Goal: Check status: Check status

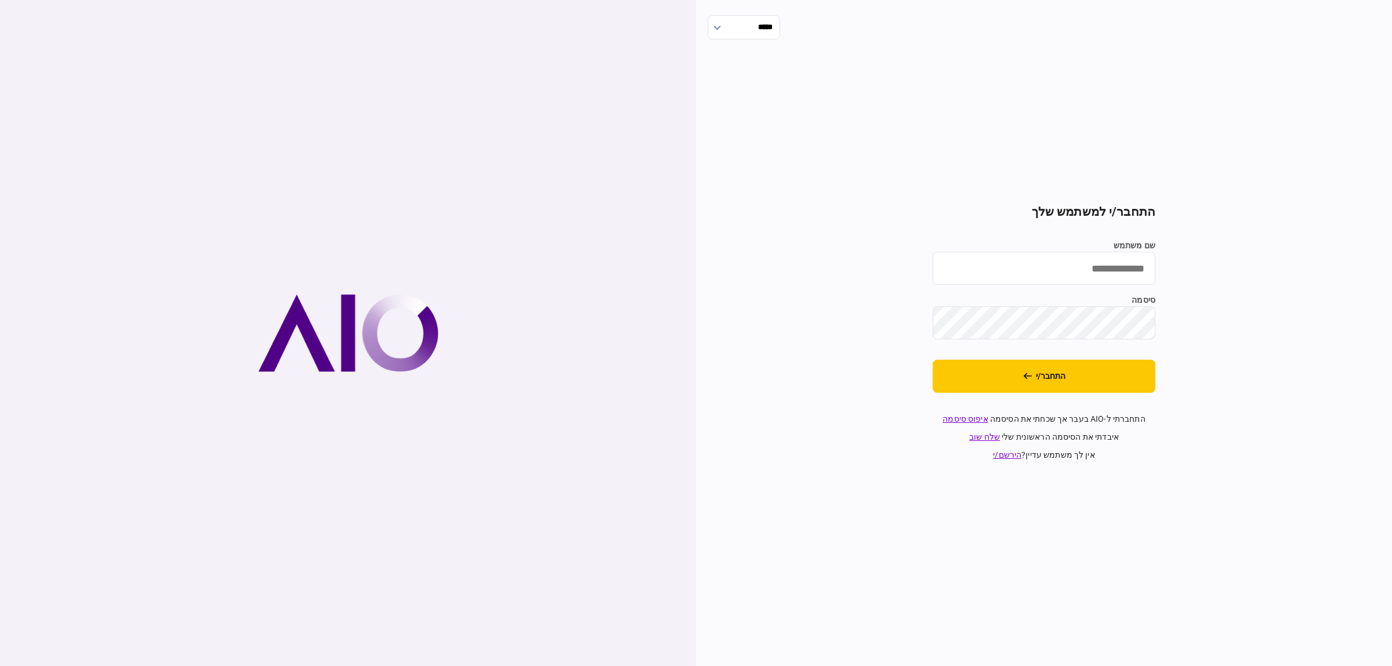
click at [1043, 271] on input "שם משתמש" at bounding box center [1043, 268] width 223 height 33
type input "**********"
click at [1096, 371] on button "התחבר/י" at bounding box center [1043, 376] width 223 height 33
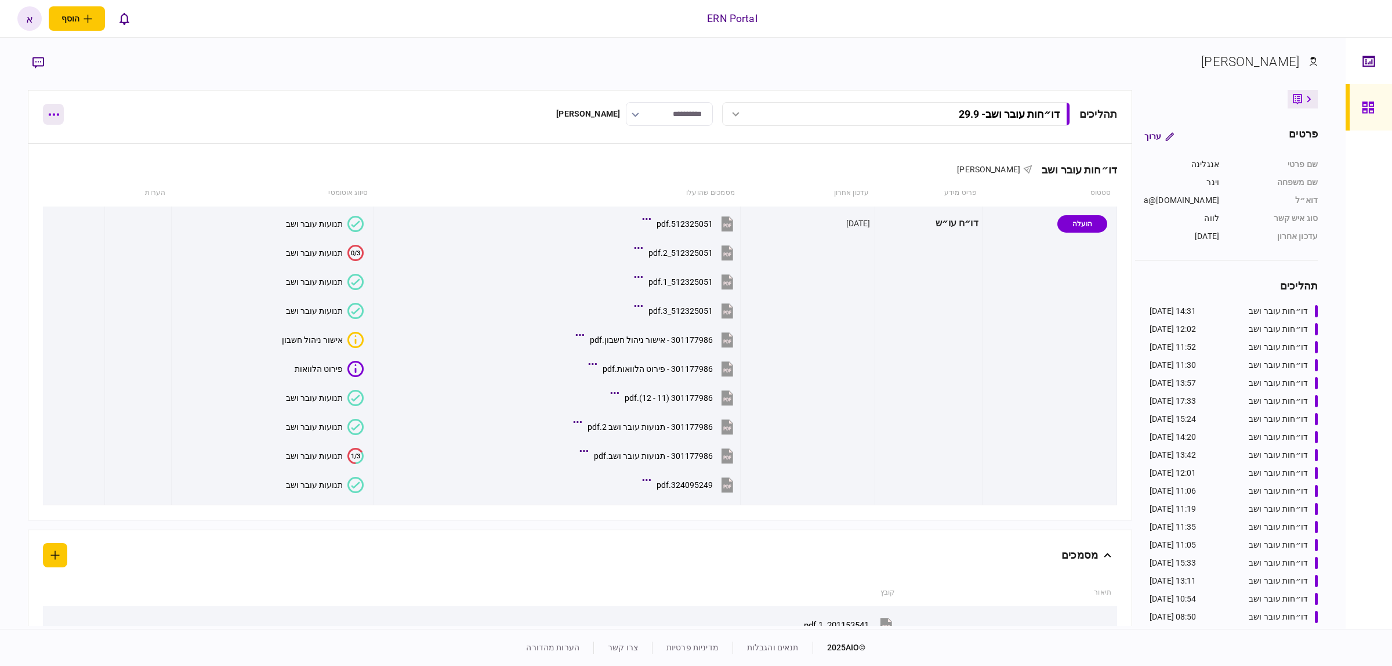
click at [49, 113] on icon "button" at bounding box center [53, 114] width 11 height 3
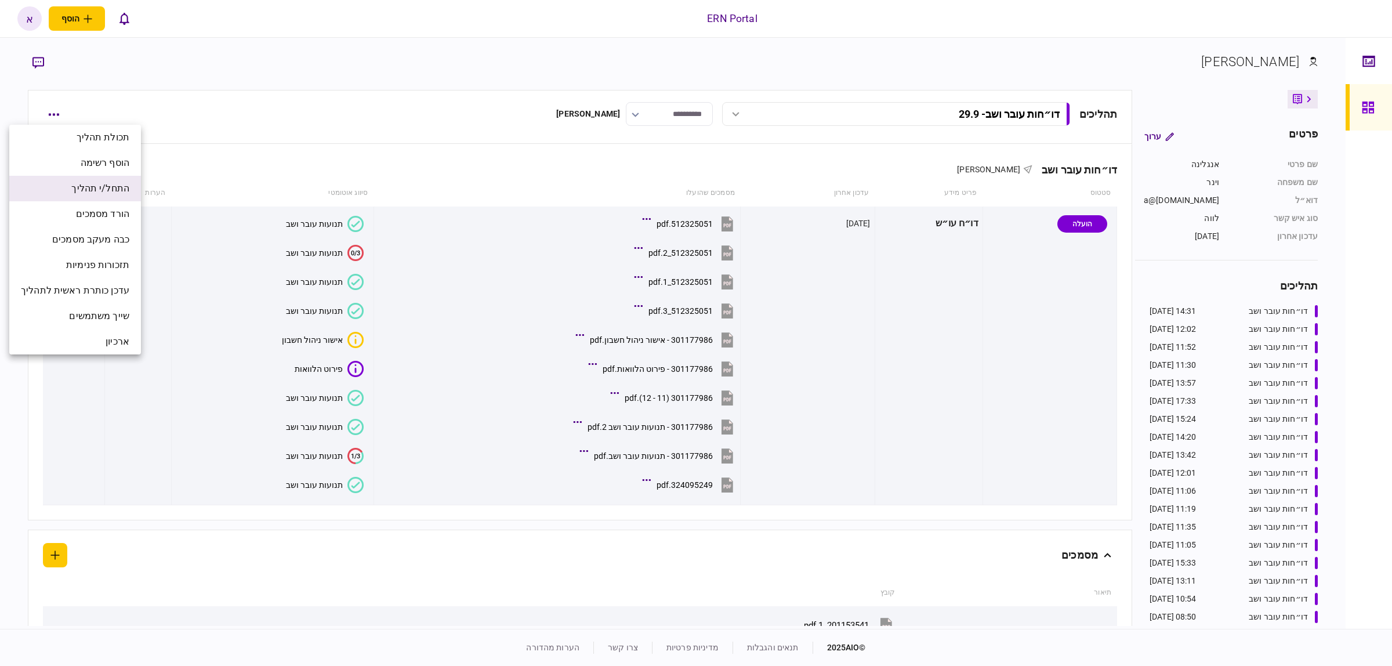
click at [103, 182] on span "התחל/י תהליך" at bounding box center [100, 189] width 58 height 14
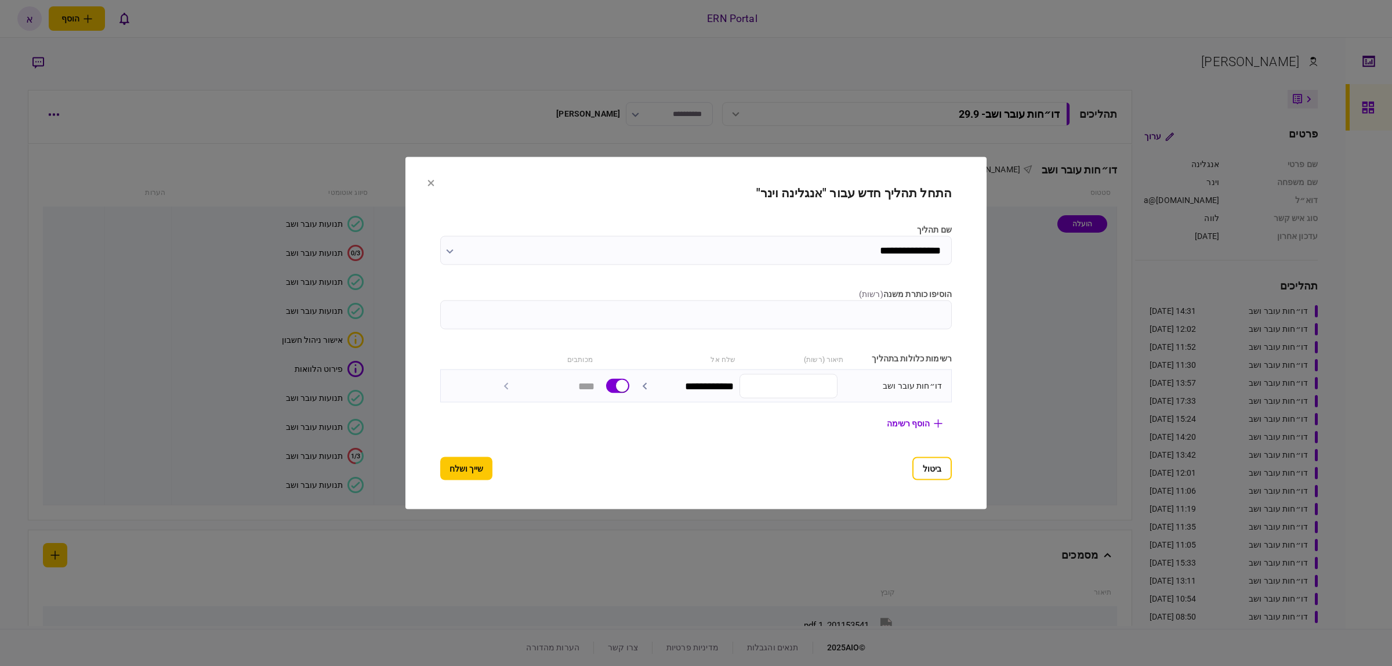
click at [773, 307] on input "הוסיפו כותרת משנה ( רשות )" at bounding box center [695, 314] width 511 height 29
type input "*****"
click at [440, 461] on button "שייך ושלח" at bounding box center [466, 468] width 52 height 23
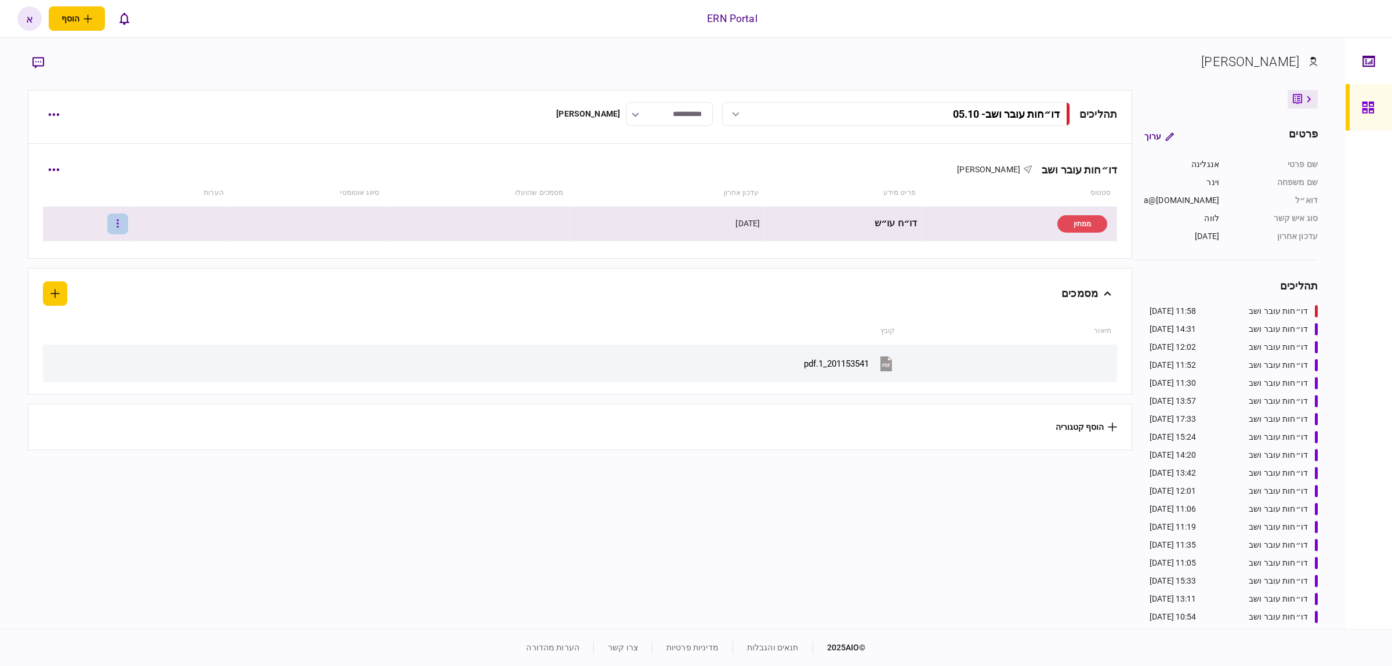
click at [128, 222] on button "button" at bounding box center [117, 223] width 21 height 21
click at [90, 351] on span "העלה קובץ" at bounding box center [86, 349] width 45 height 14
click at [333, 226] on div "תנועות עובר ושב" at bounding box center [348, 223] width 57 height 9
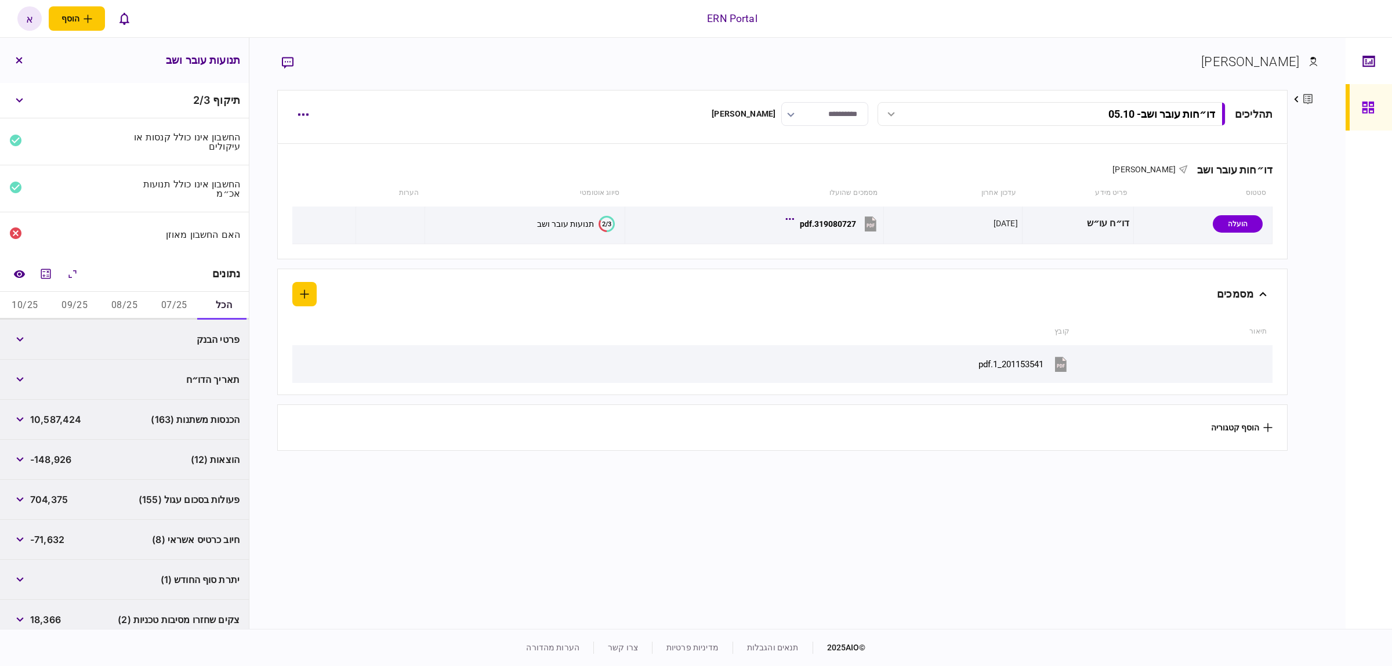
click at [175, 303] on button "07/25" at bounding box center [174, 306] width 50 height 28
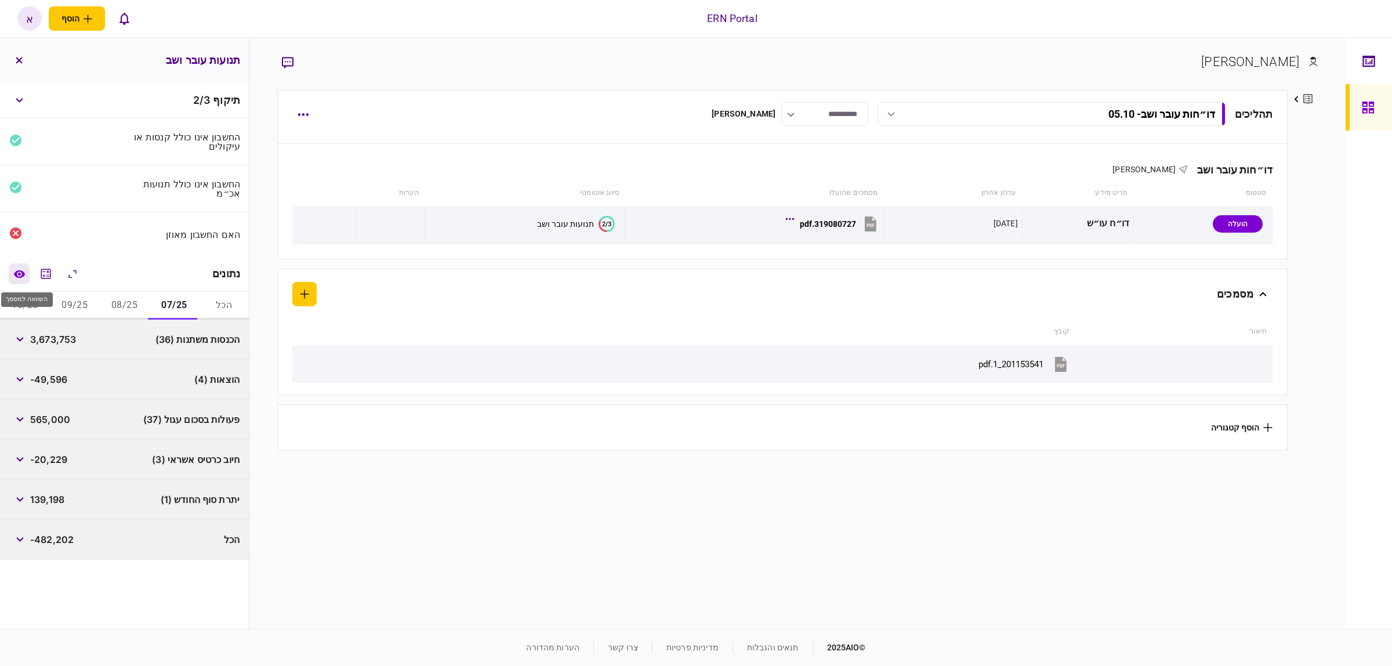
click at [19, 271] on icon "השוואה למסמך" at bounding box center [18, 274] width 11 height 8
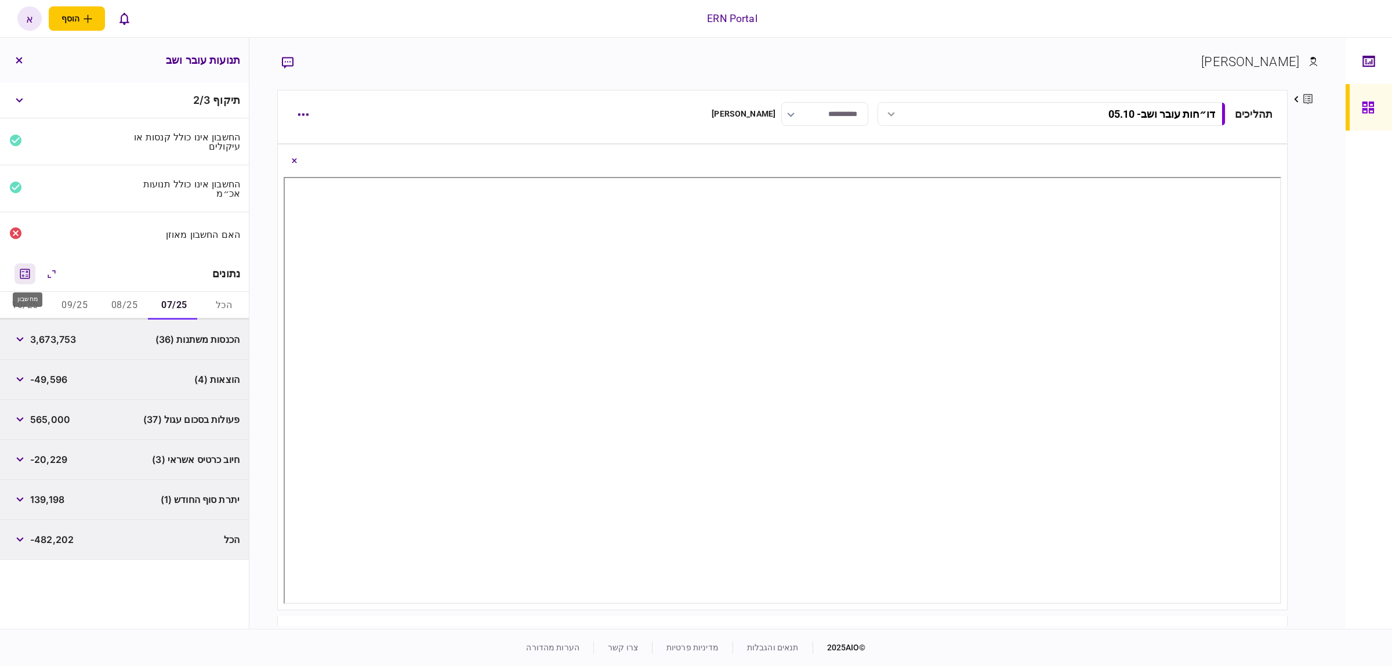
click at [30, 271] on icon "מחשבון" at bounding box center [25, 274] width 14 height 14
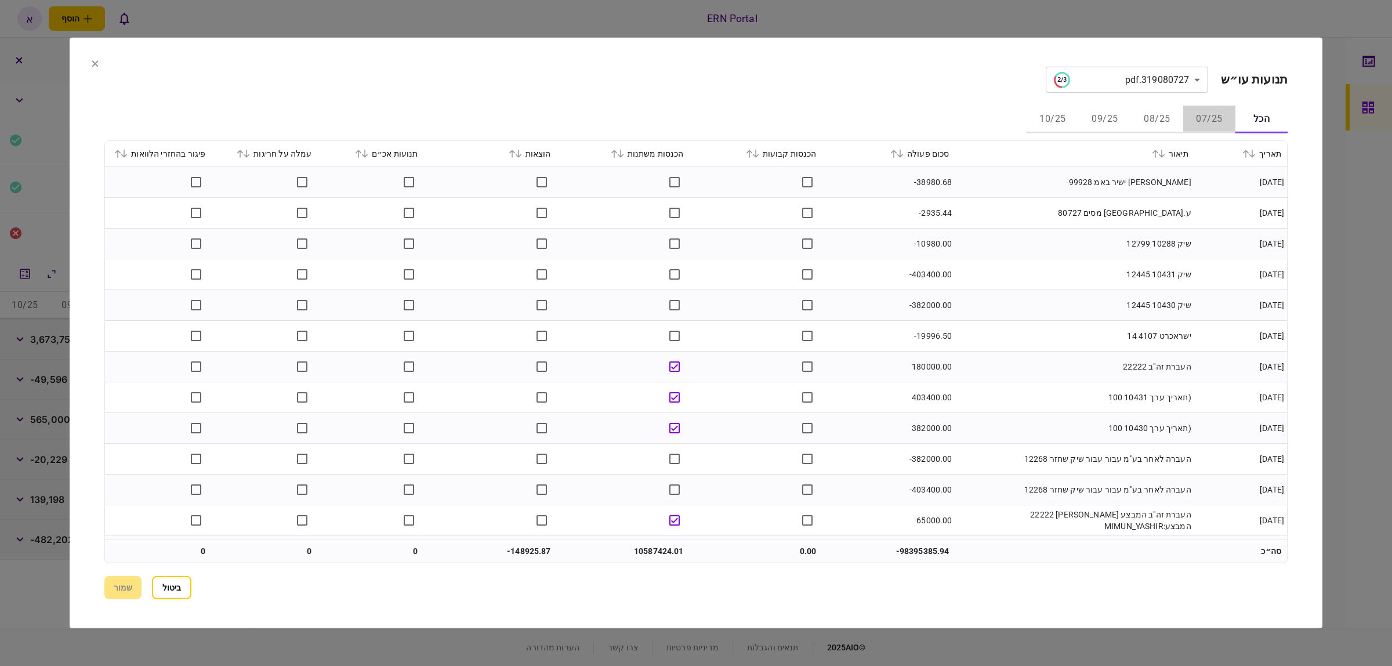
click at [1205, 121] on button "07/25" at bounding box center [1209, 120] width 52 height 28
click at [897, 152] on icon at bounding box center [893, 154] width 7 height 8
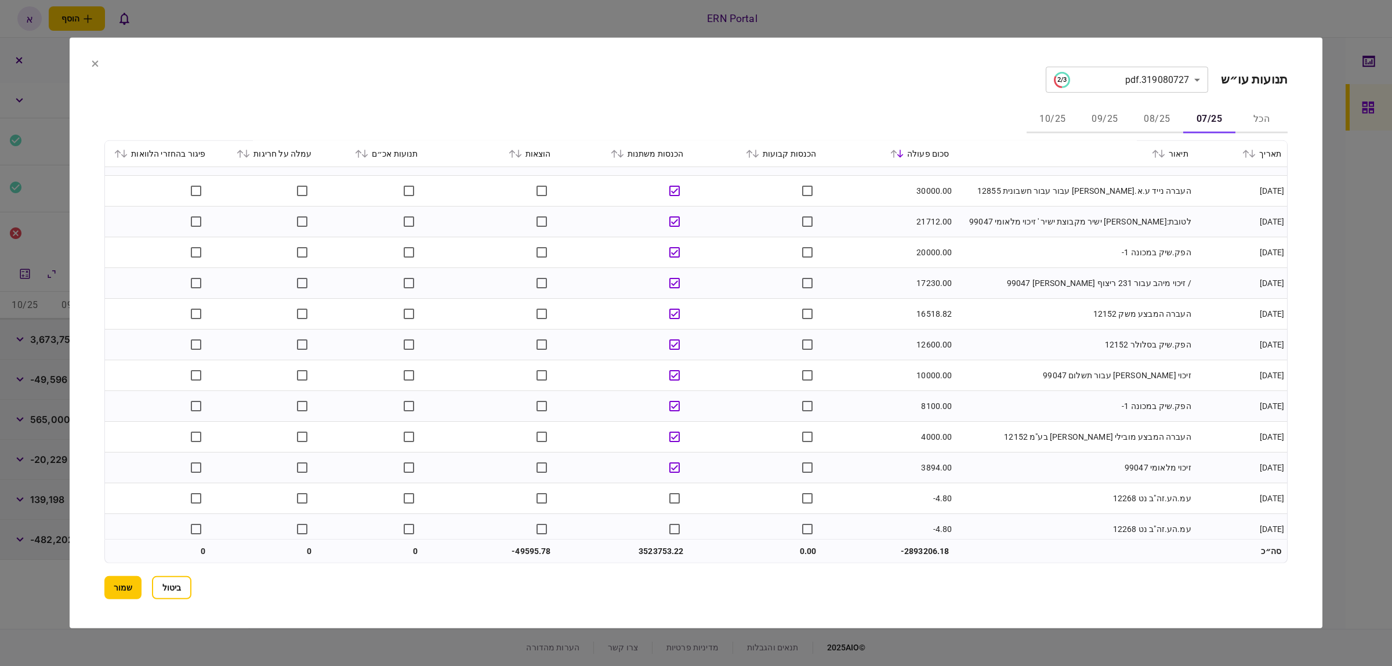
scroll to position [904, 0]
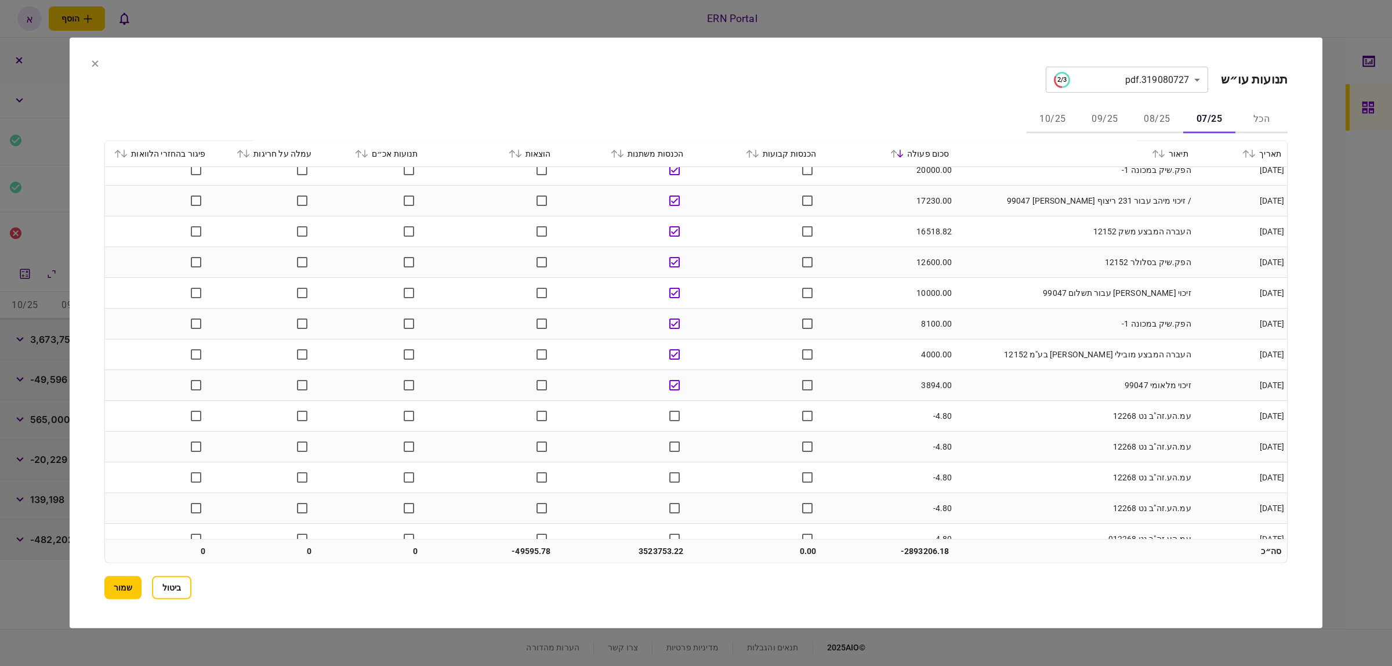
click at [515, 151] on icon at bounding box center [512, 154] width 6 height 8
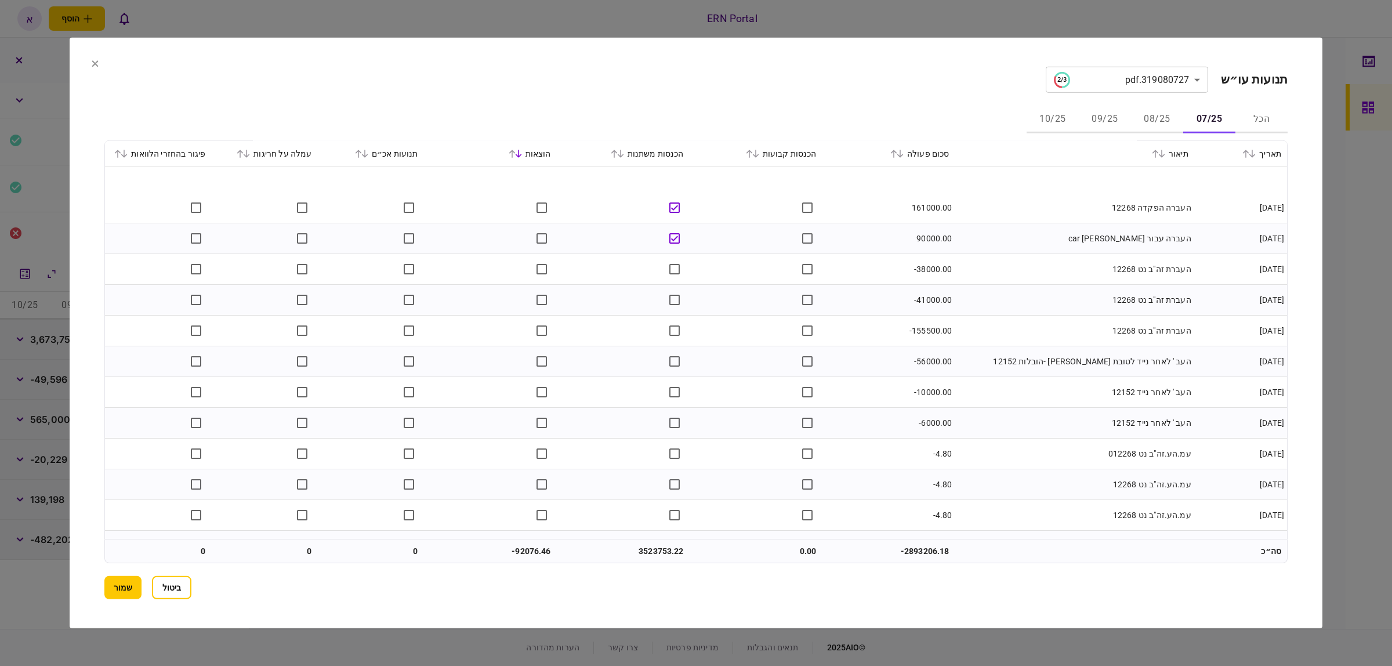
scroll to position [2273, 0]
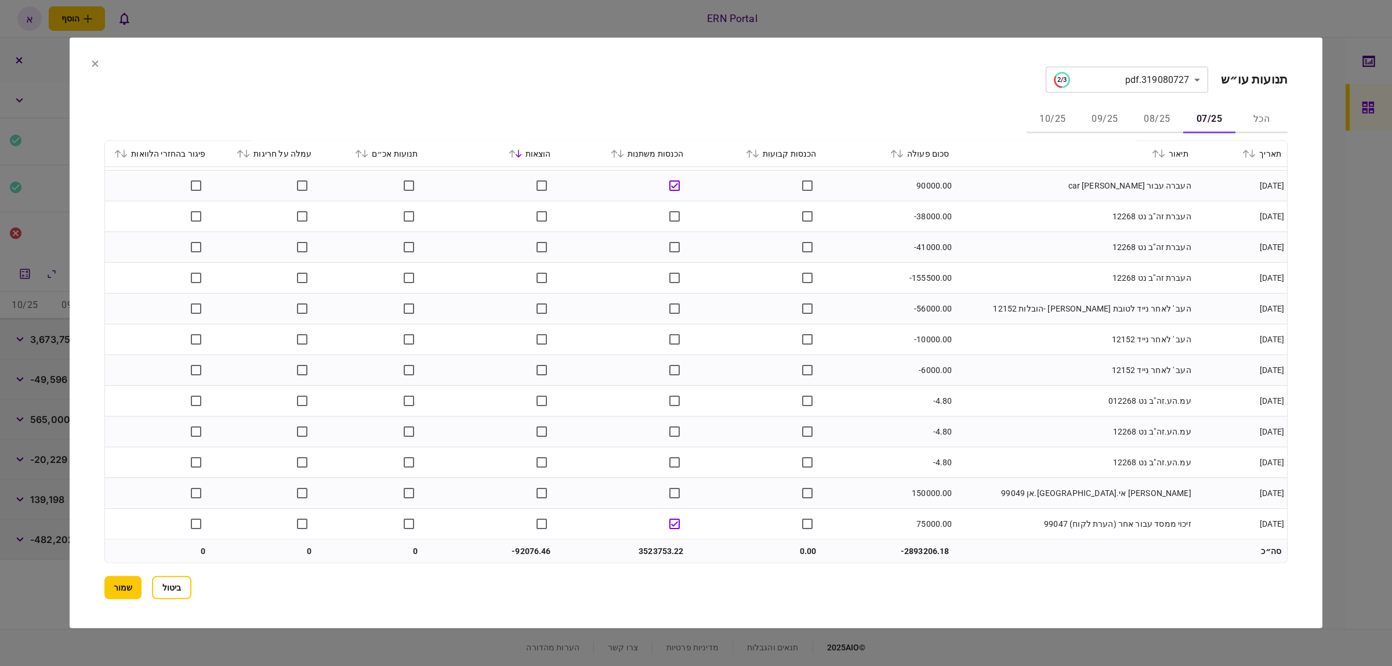
click at [1162, 118] on button "08/25" at bounding box center [1157, 120] width 52 height 28
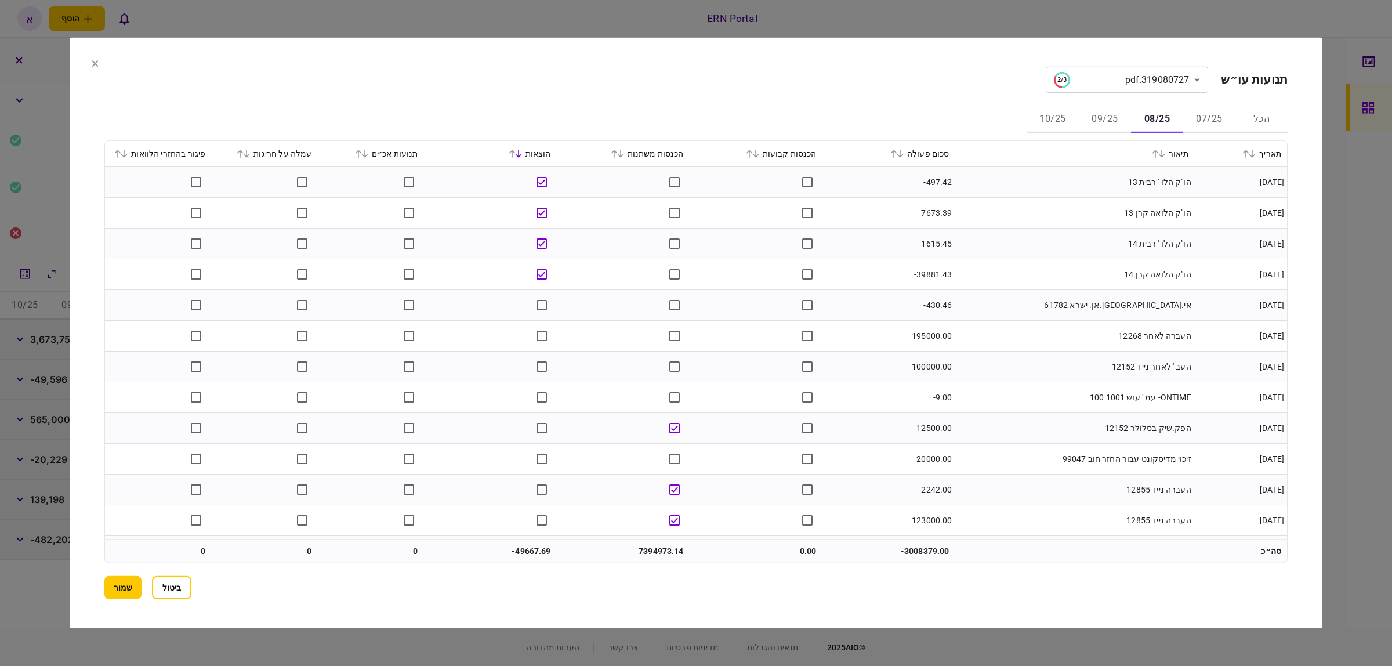
click at [896, 159] on div "סכום פעולה" at bounding box center [888, 154] width 121 height 14
click at [897, 154] on icon at bounding box center [893, 154] width 7 height 8
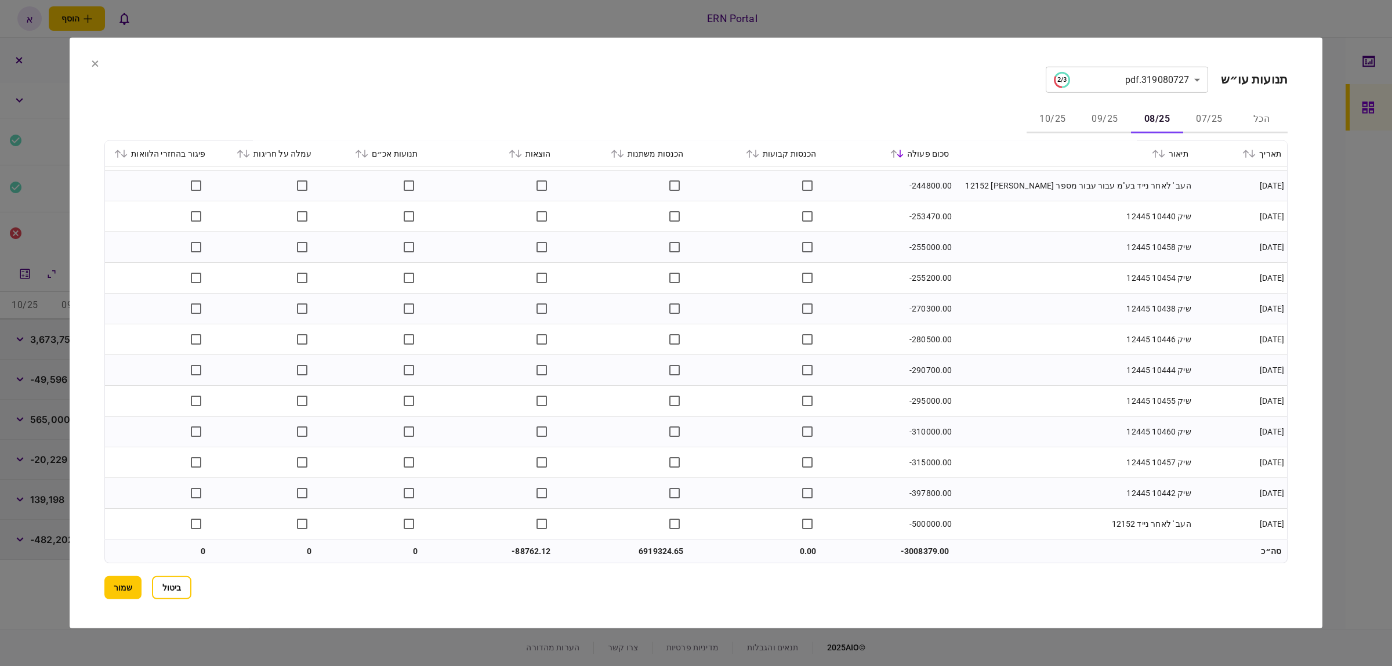
scroll to position [4425, 0]
click at [1095, 117] on button "09/25" at bounding box center [1105, 120] width 52 height 28
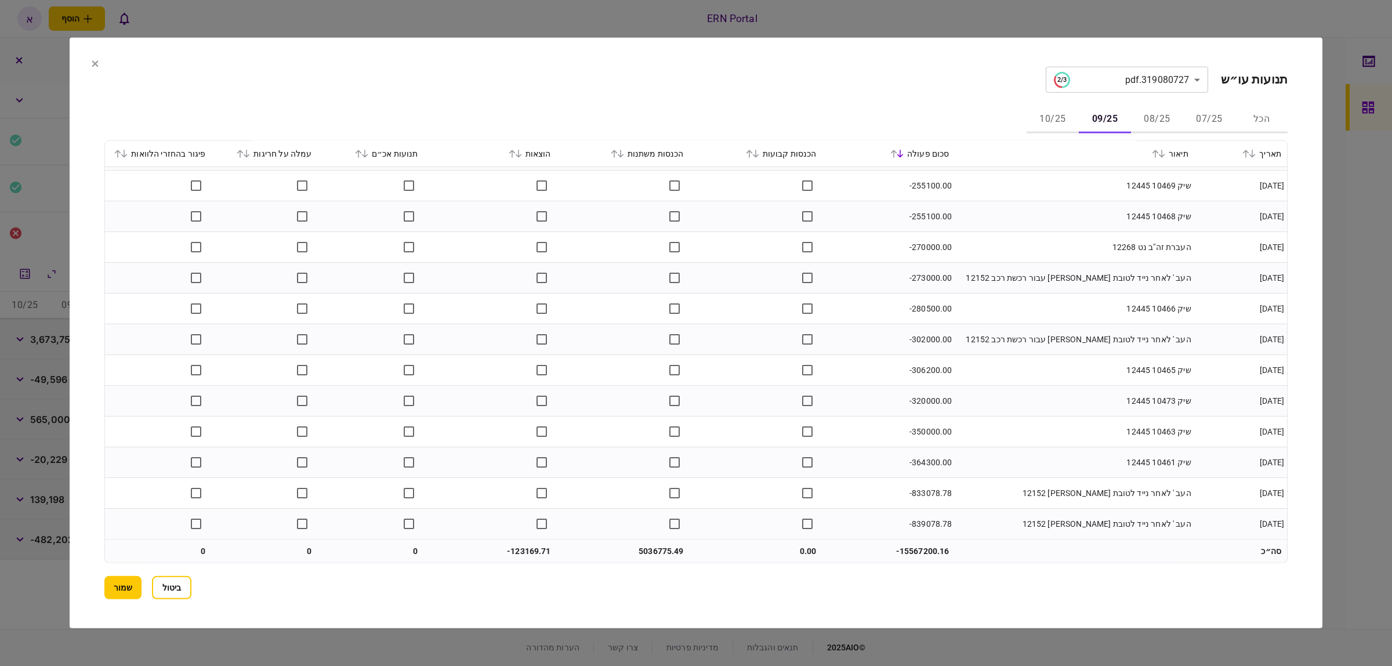
scroll to position [3103, 0]
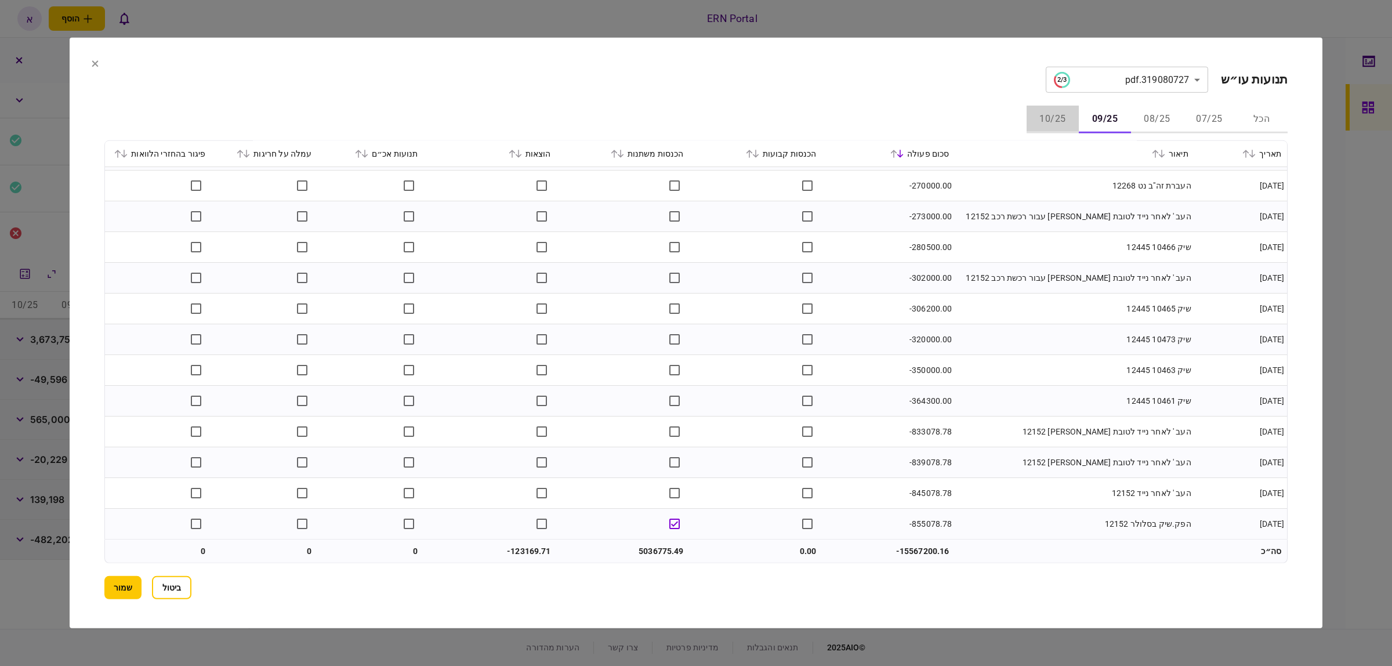
click at [1066, 117] on button "10/25" at bounding box center [1052, 120] width 52 height 28
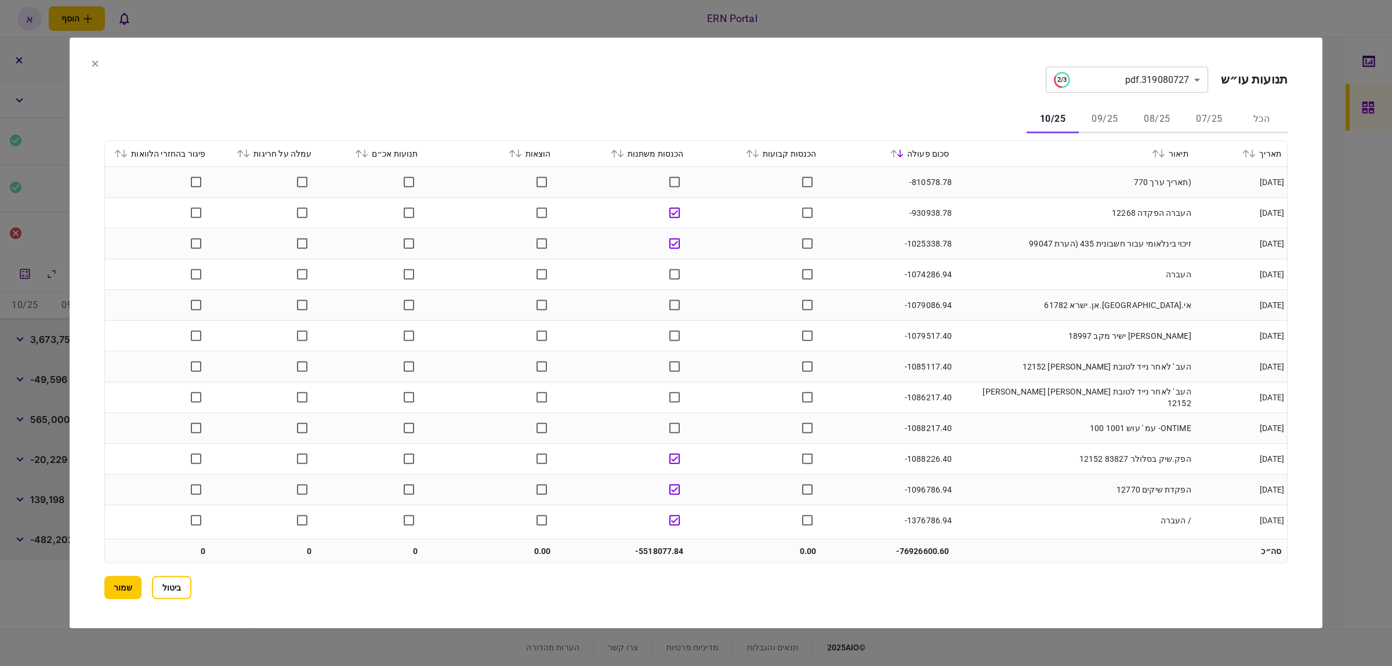
click at [104, 67] on section "**********" at bounding box center [695, 80] width 1183 height 26
click at [103, 68] on section "**********" at bounding box center [696, 333] width 1253 height 590
click at [97, 62] on icon at bounding box center [95, 63] width 7 height 7
